Goal: Register for event/course

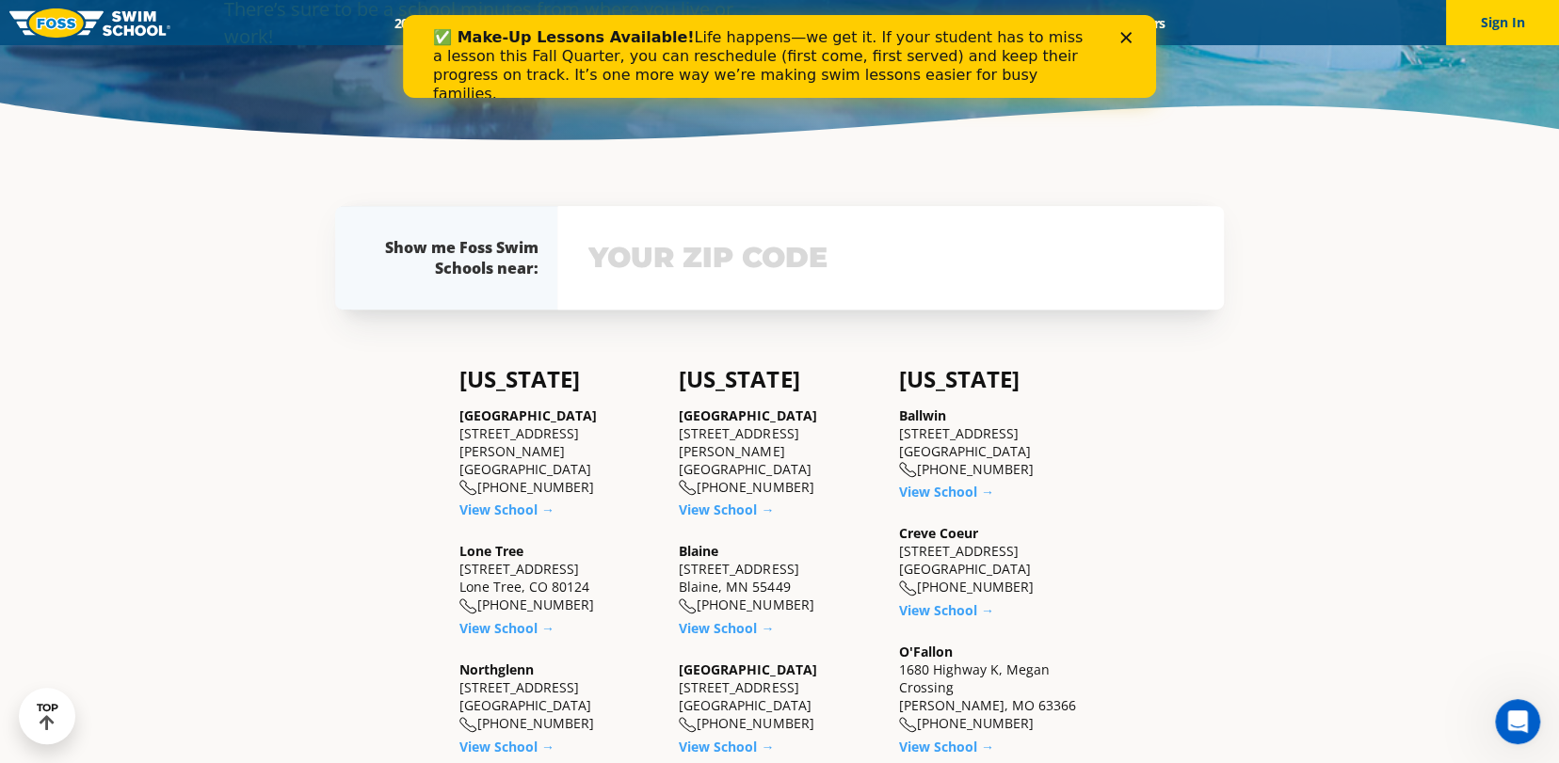
scroll to position [376, 0]
click at [746, 501] on link "View School →" at bounding box center [726, 510] width 95 height 18
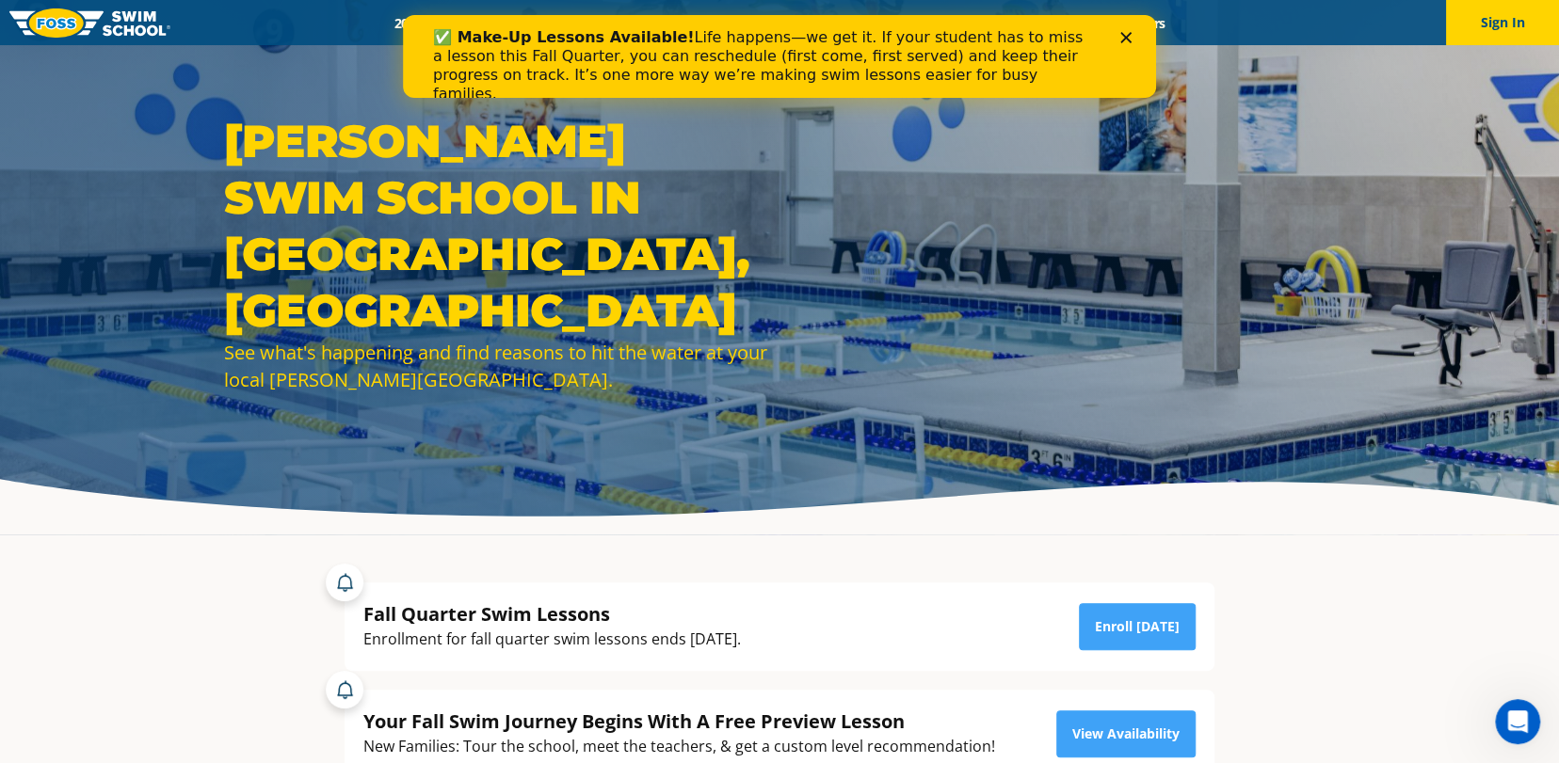
click at [1139, 42] on div "✅ Make-Up Lessons Available! Life happens—we get it. If your student has to mis…" at bounding box center [779, 66] width 753 height 87
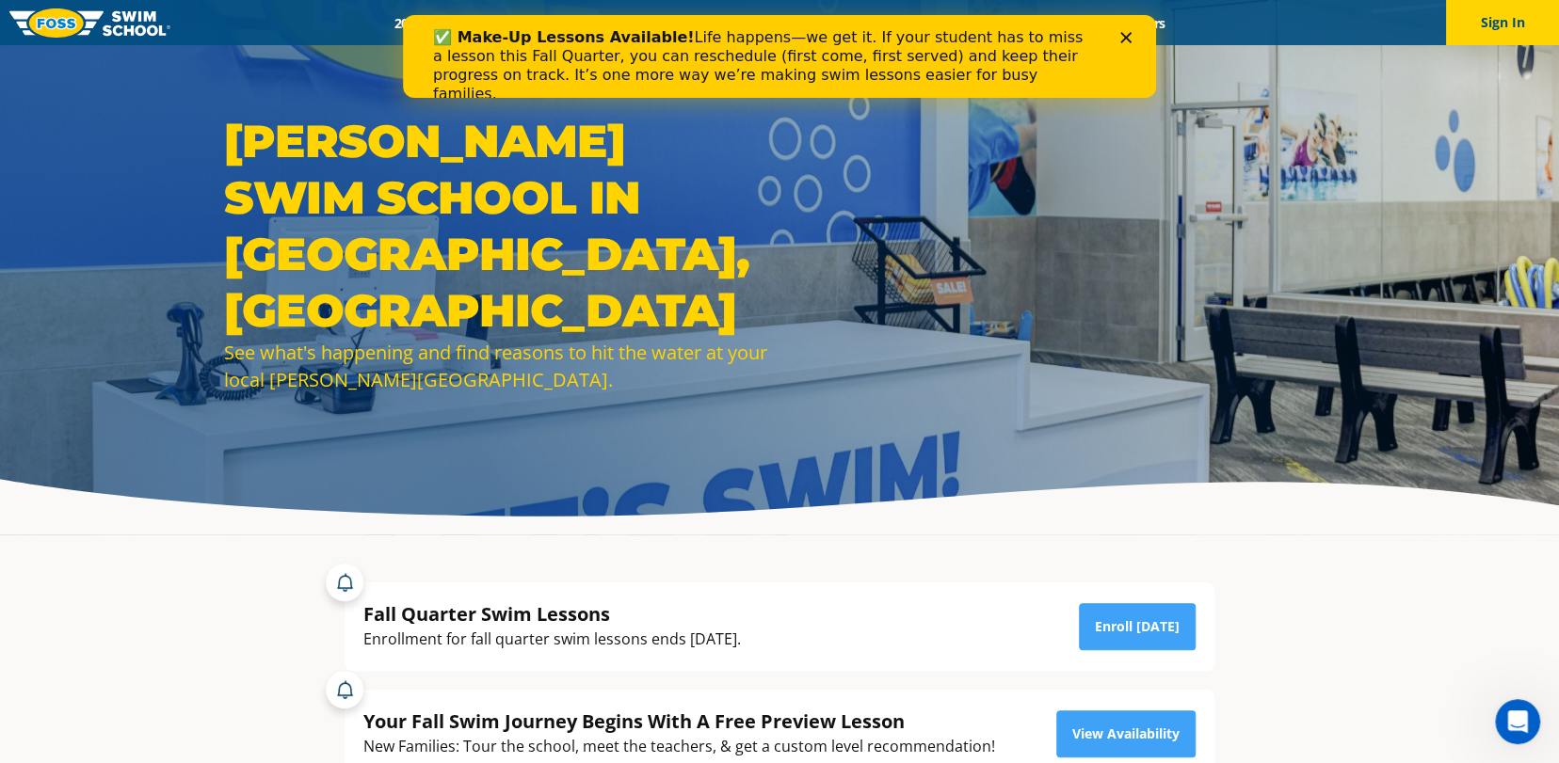
click at [1127, 32] on icon "Close" at bounding box center [1125, 37] width 11 height 11
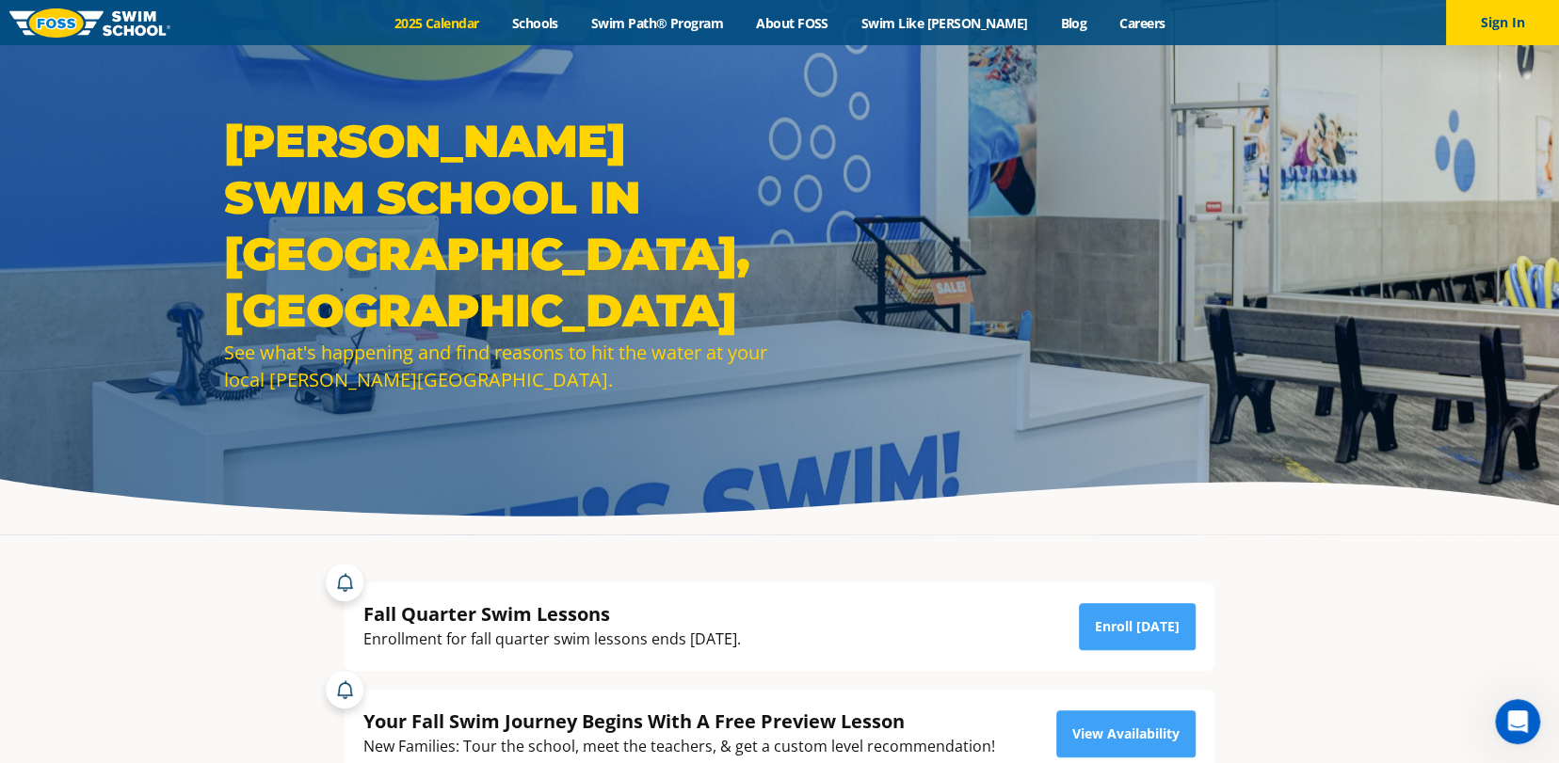
click at [454, 15] on link "2025 Calendar" at bounding box center [436, 23] width 118 height 18
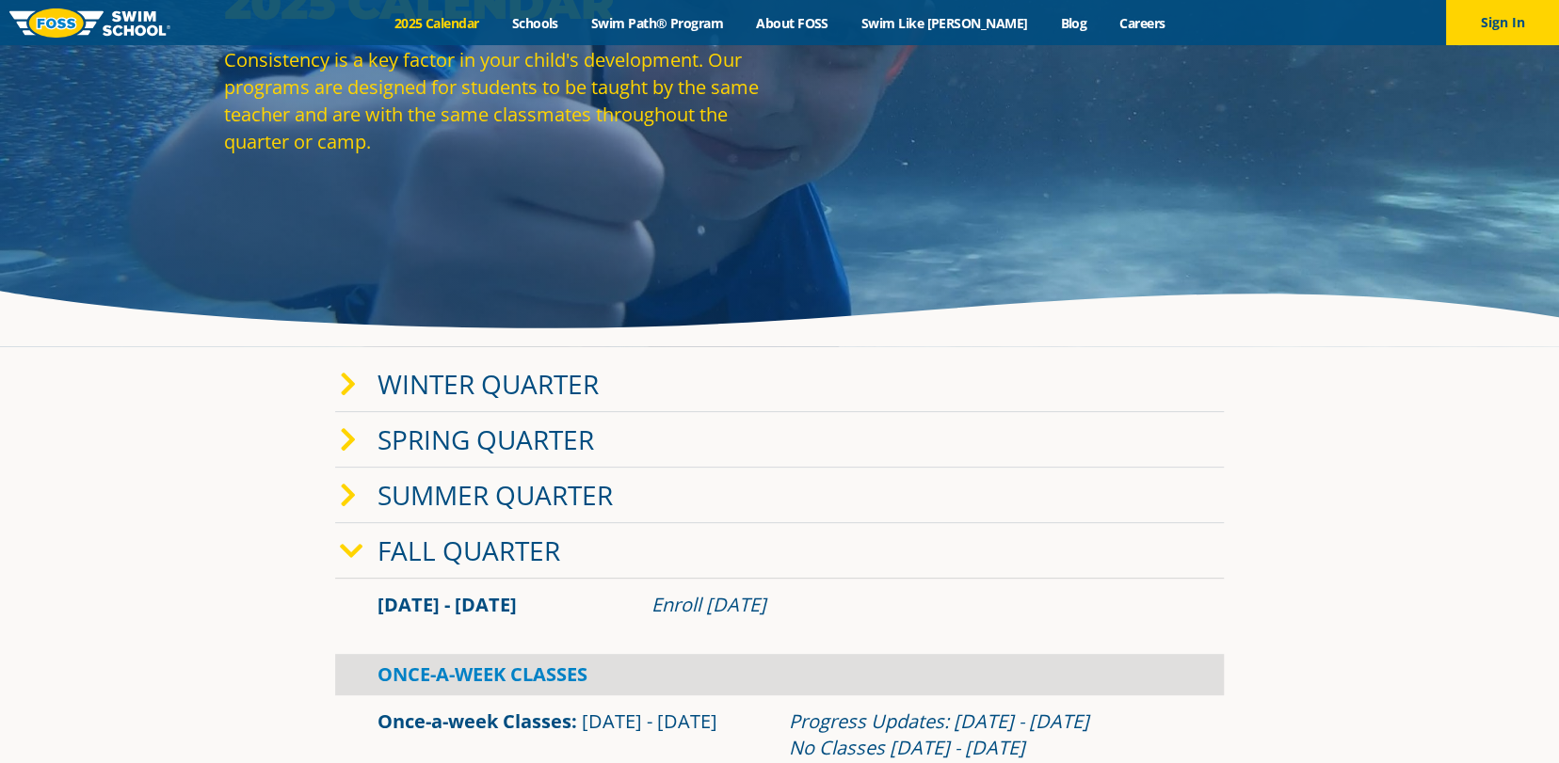
scroll to position [188, 0]
click at [379, 490] on link "Summer Quarter" at bounding box center [494, 495] width 235 height 36
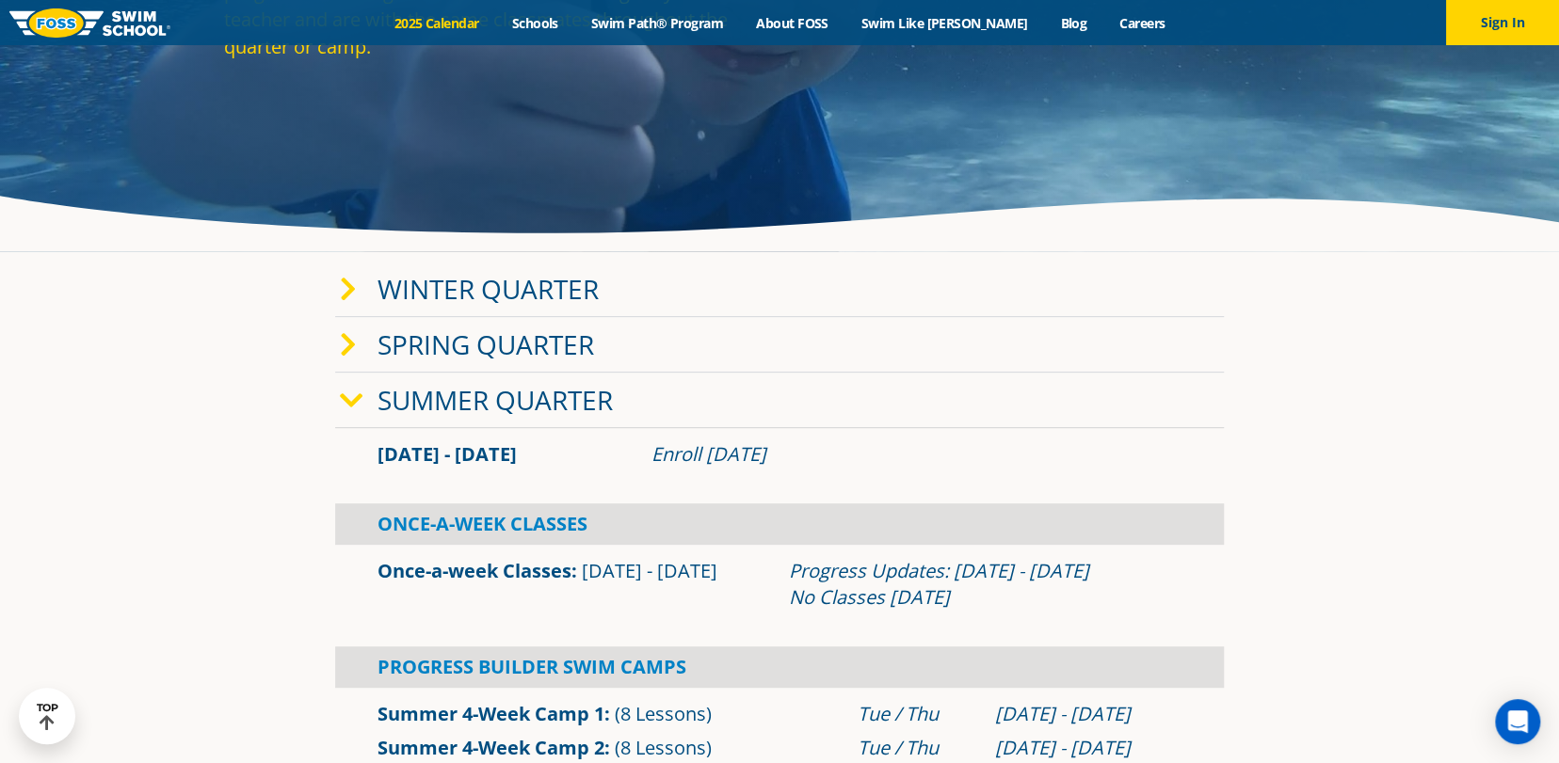
scroll to position [282, 0]
click at [481, 302] on link "Winter Quarter" at bounding box center [487, 290] width 221 height 36
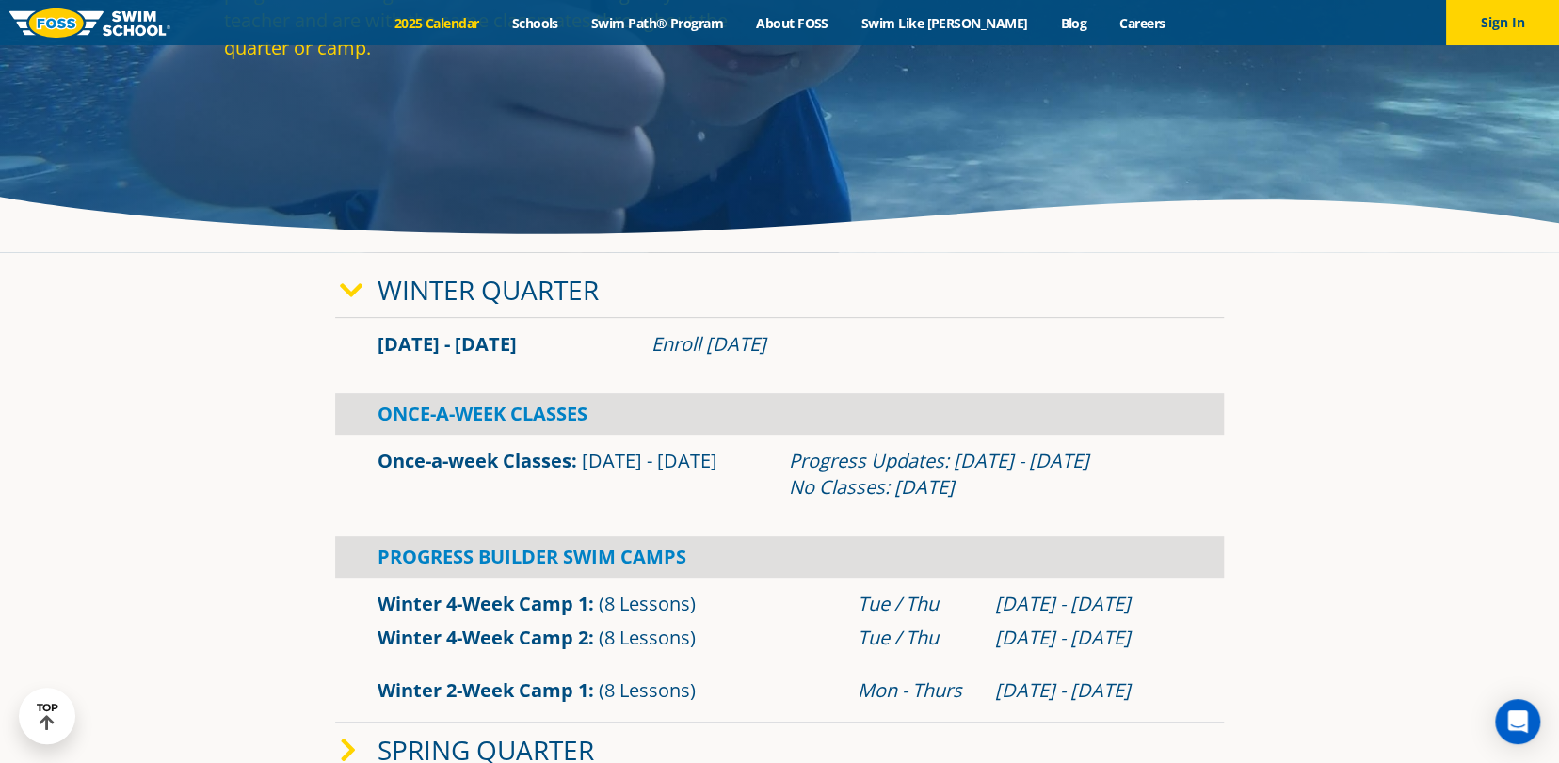
click at [475, 456] on link "Once-a-week Classes" at bounding box center [474, 460] width 194 height 25
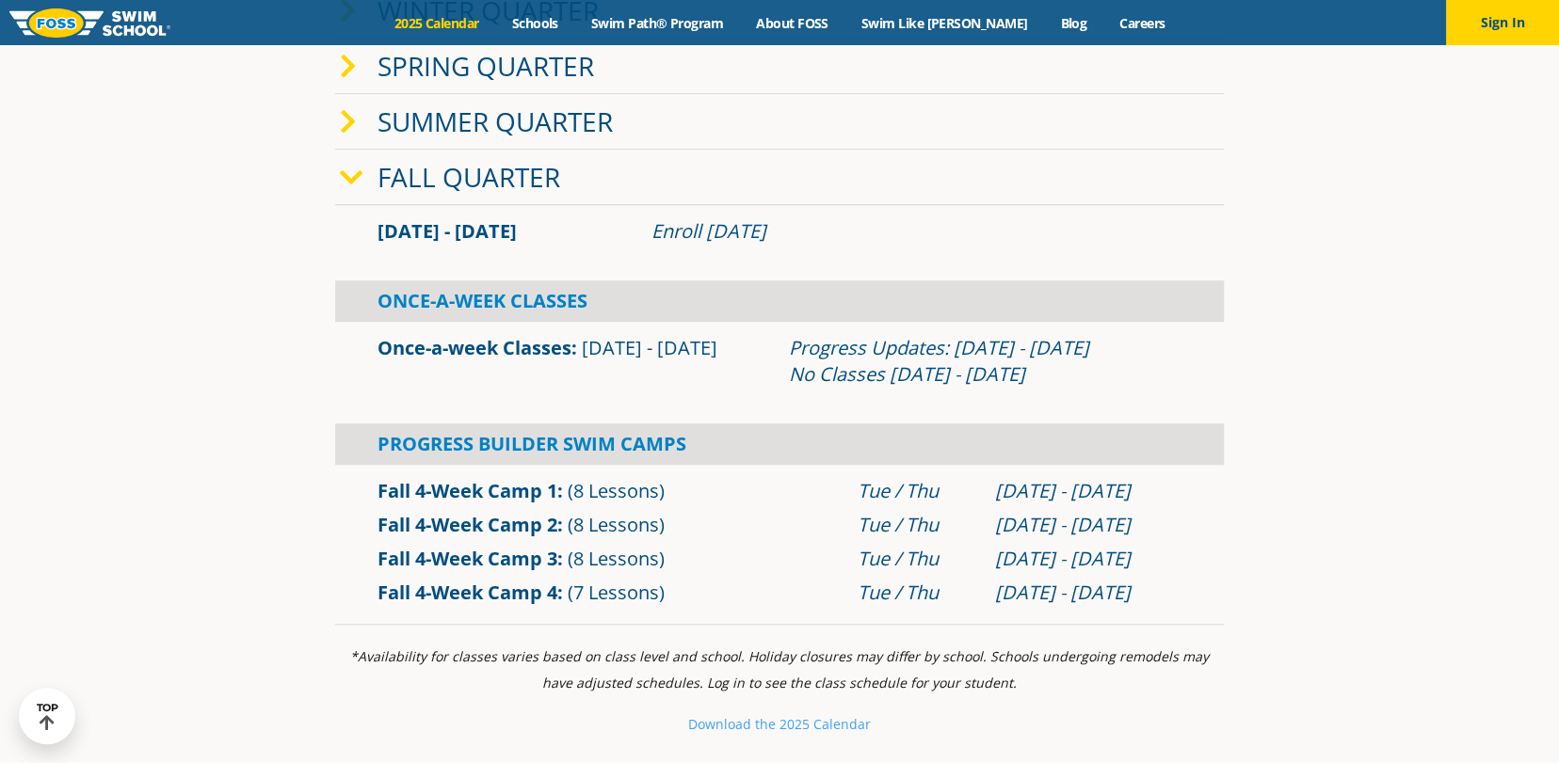
scroll to position [565, 0]
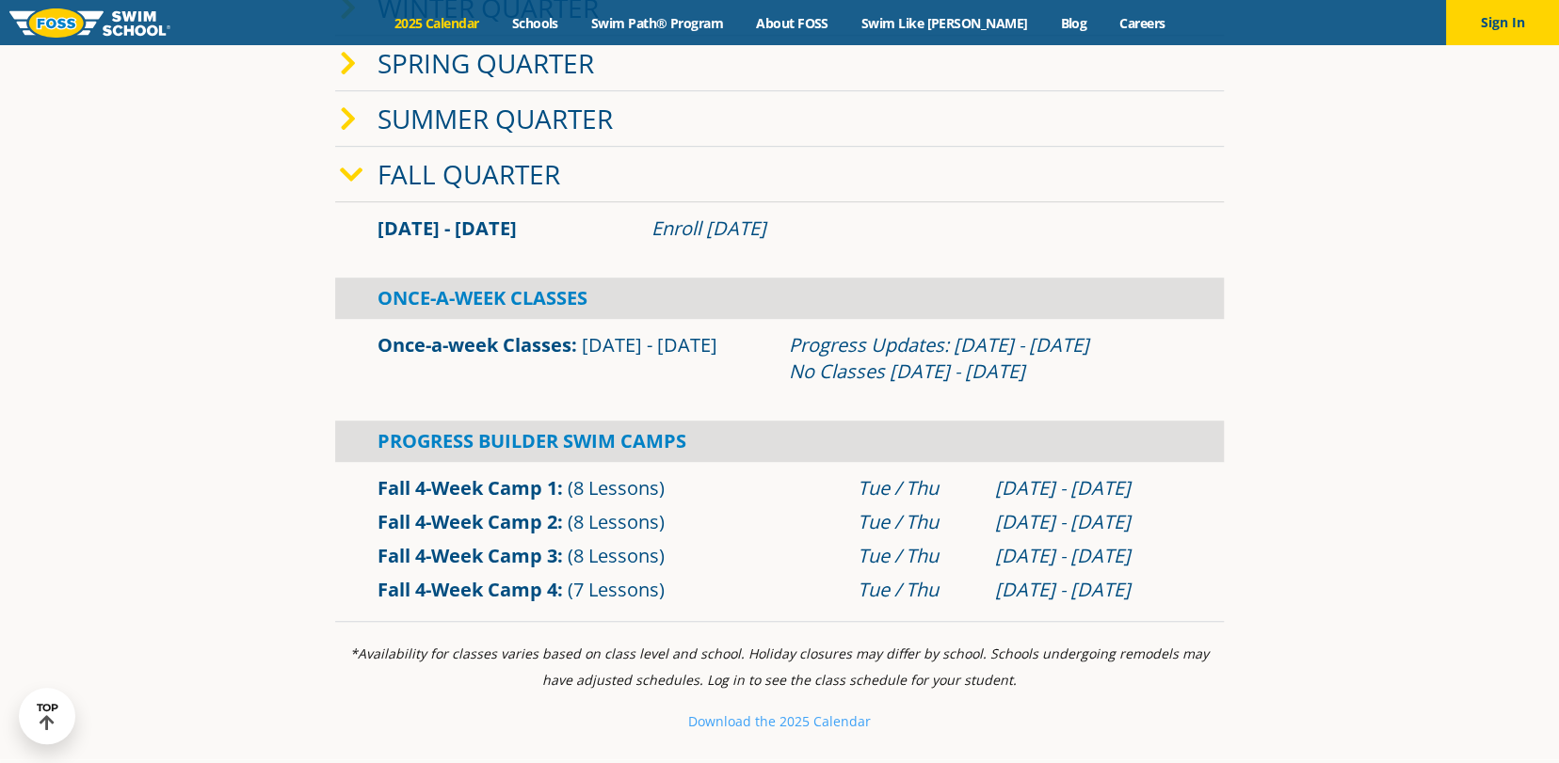
click at [383, 168] on link "Fall Quarter" at bounding box center [468, 174] width 183 height 36
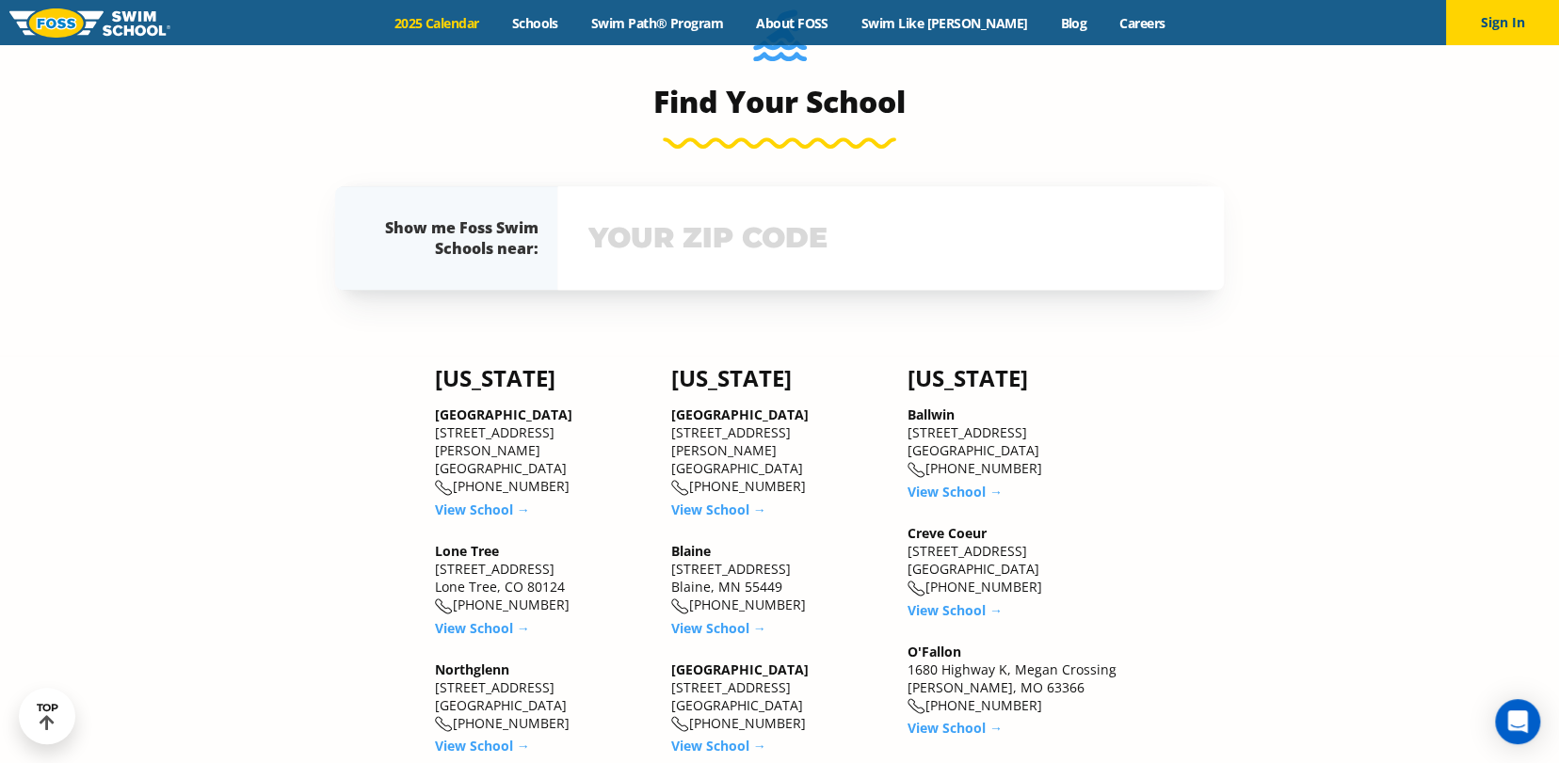
click at [712, 258] on input "text" at bounding box center [891, 238] width 614 height 55
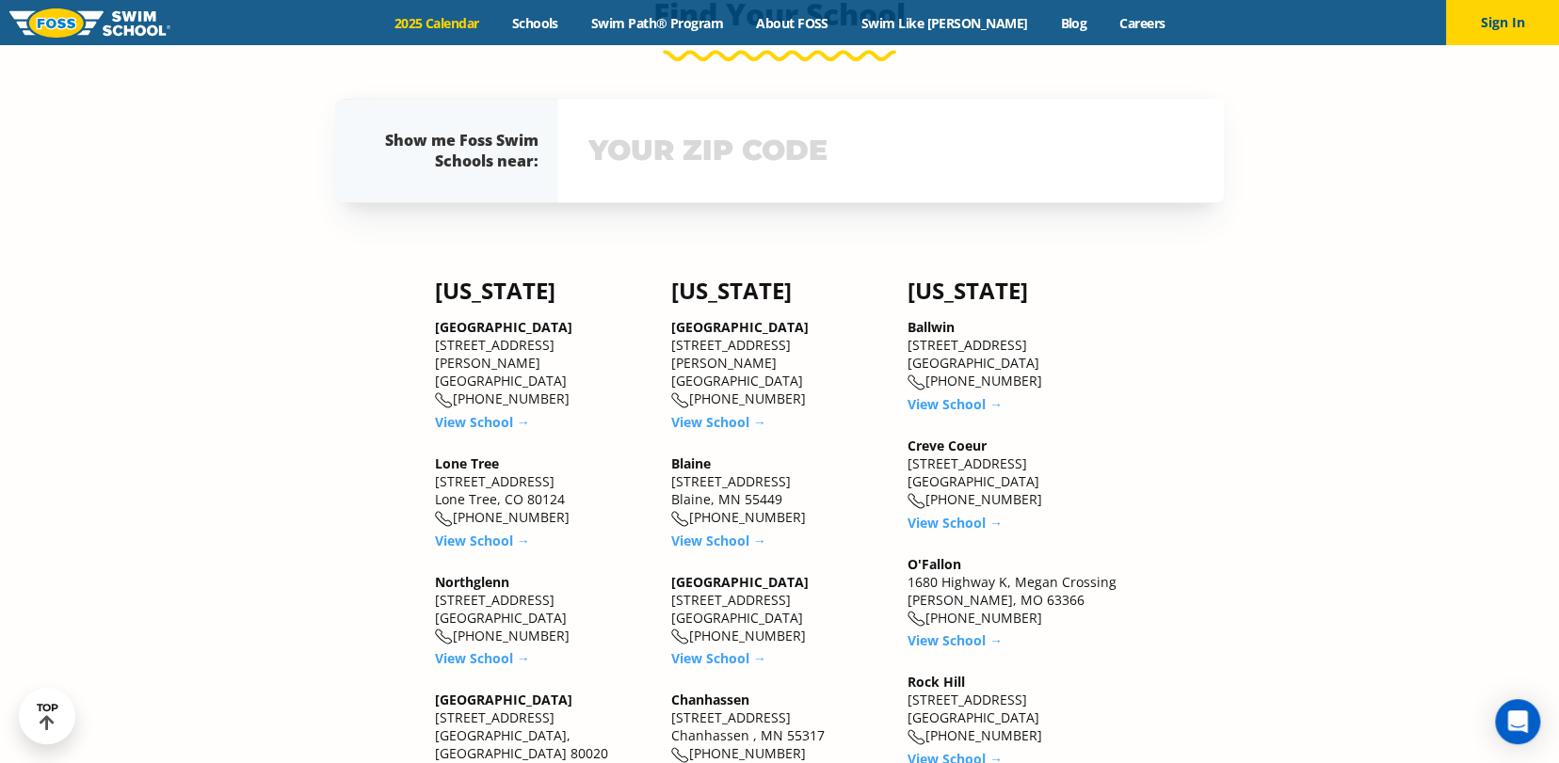
scroll to position [1128, 0]
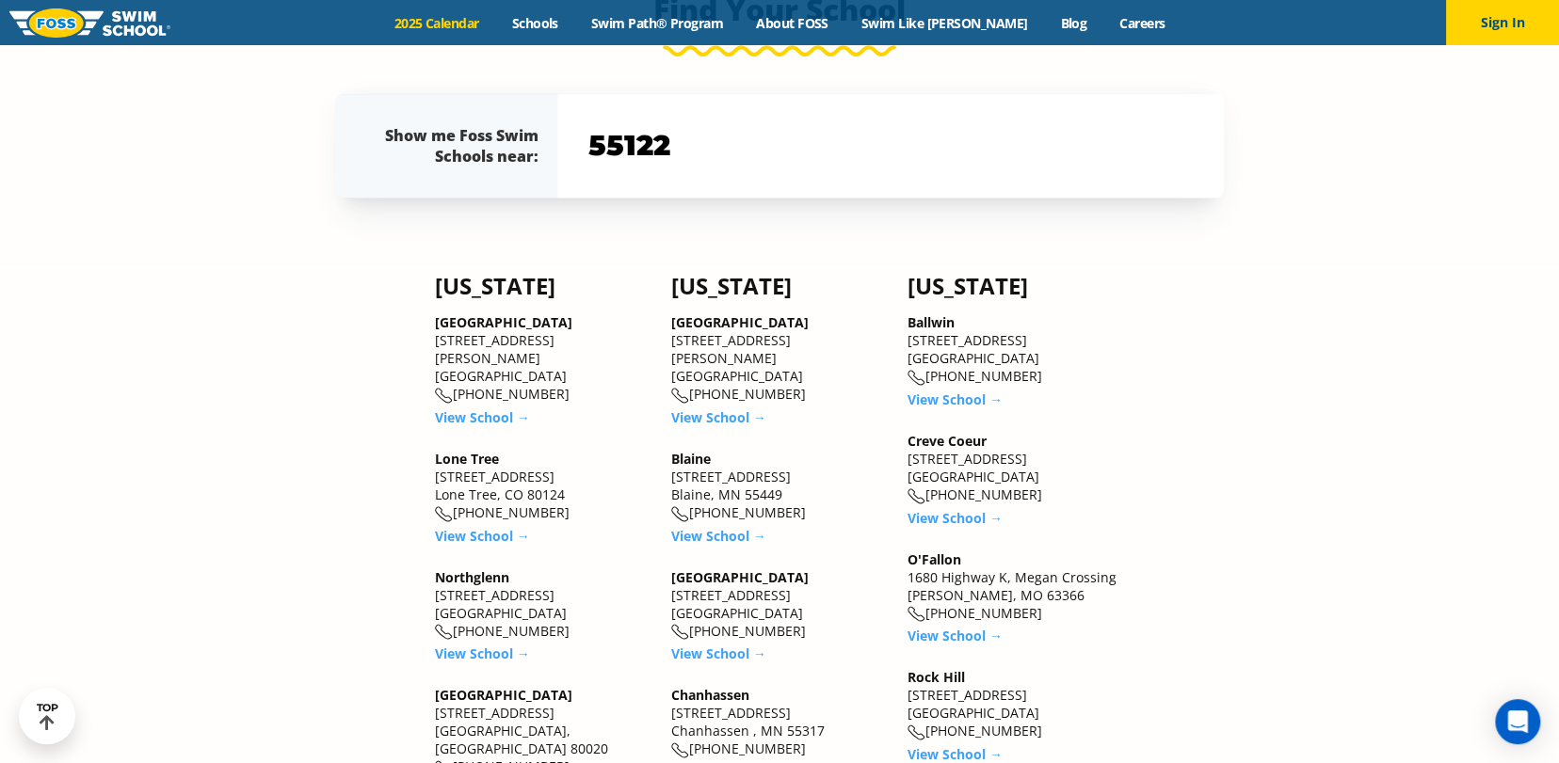
type input "55122"
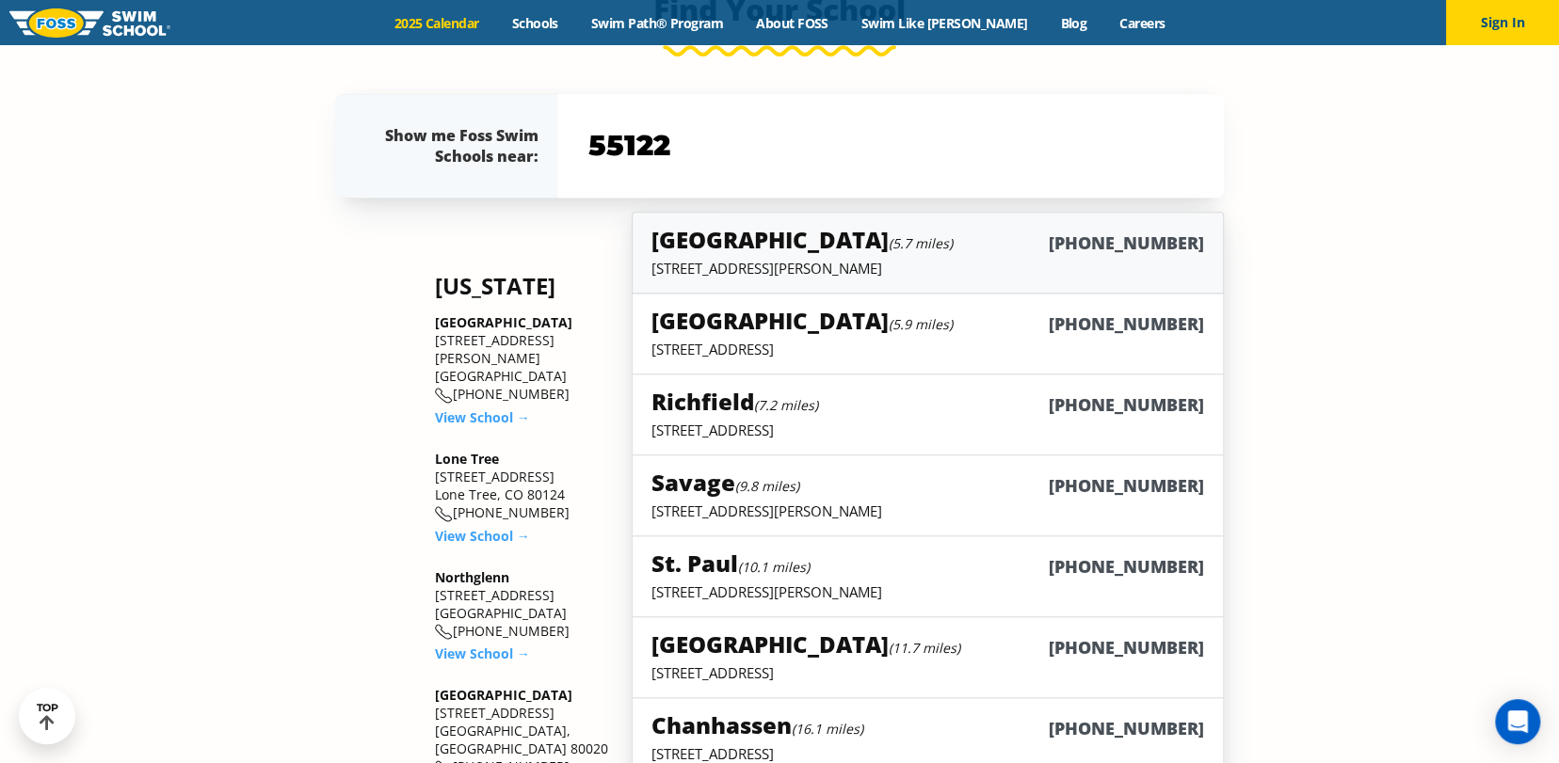
click at [710, 232] on h5 "Apple Valley (5.7 miles)" at bounding box center [801, 239] width 301 height 31
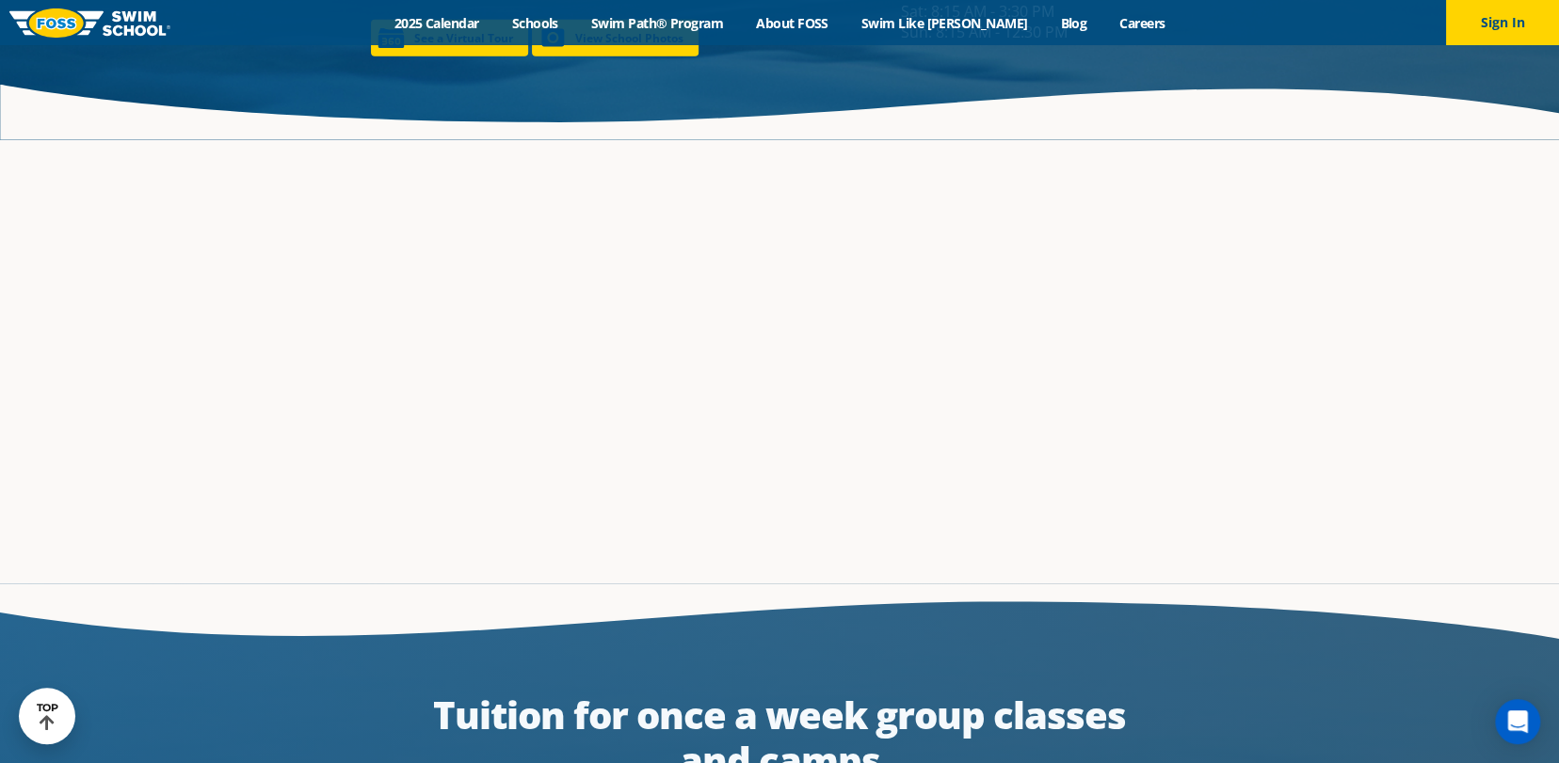
scroll to position [3037, 0]
